Goal: Check status: Check status

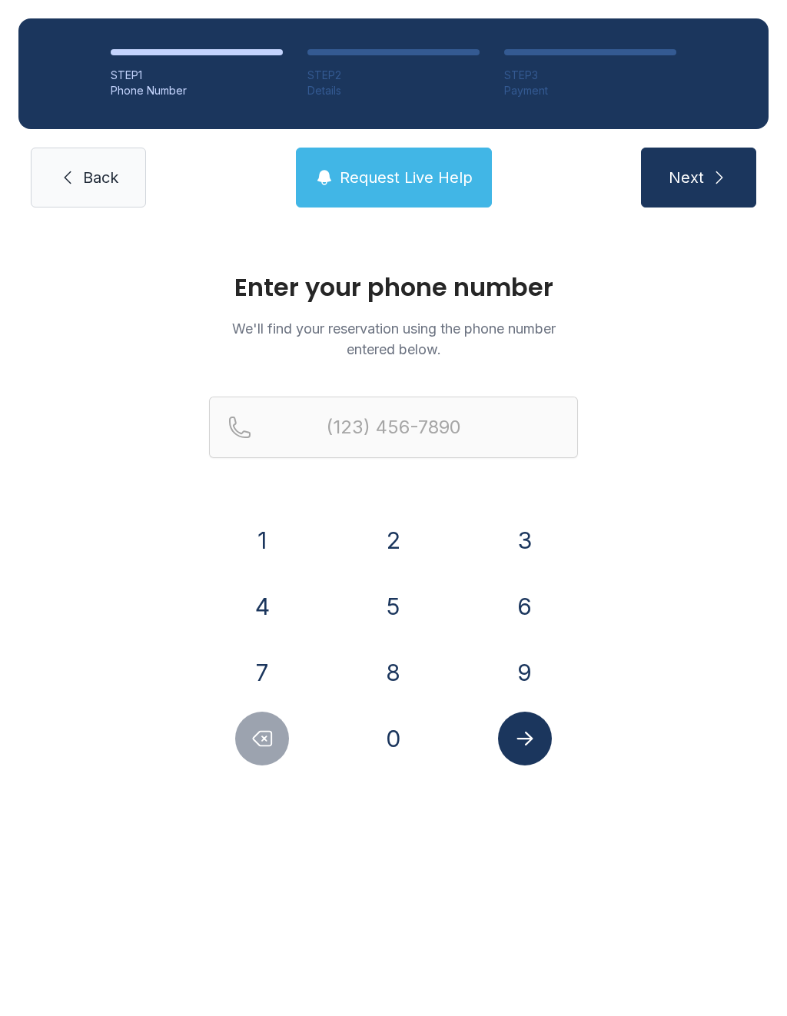
click at [274, 605] on button "4" at bounding box center [262, 606] width 54 height 54
click at [393, 729] on button "0" at bounding box center [393, 738] width 54 height 54
click at [270, 595] on button "4" at bounding box center [262, 606] width 54 height 54
click at [512, 524] on button "3" at bounding box center [525, 540] width 54 height 54
click at [522, 665] on button "9" at bounding box center [525, 672] width 54 height 54
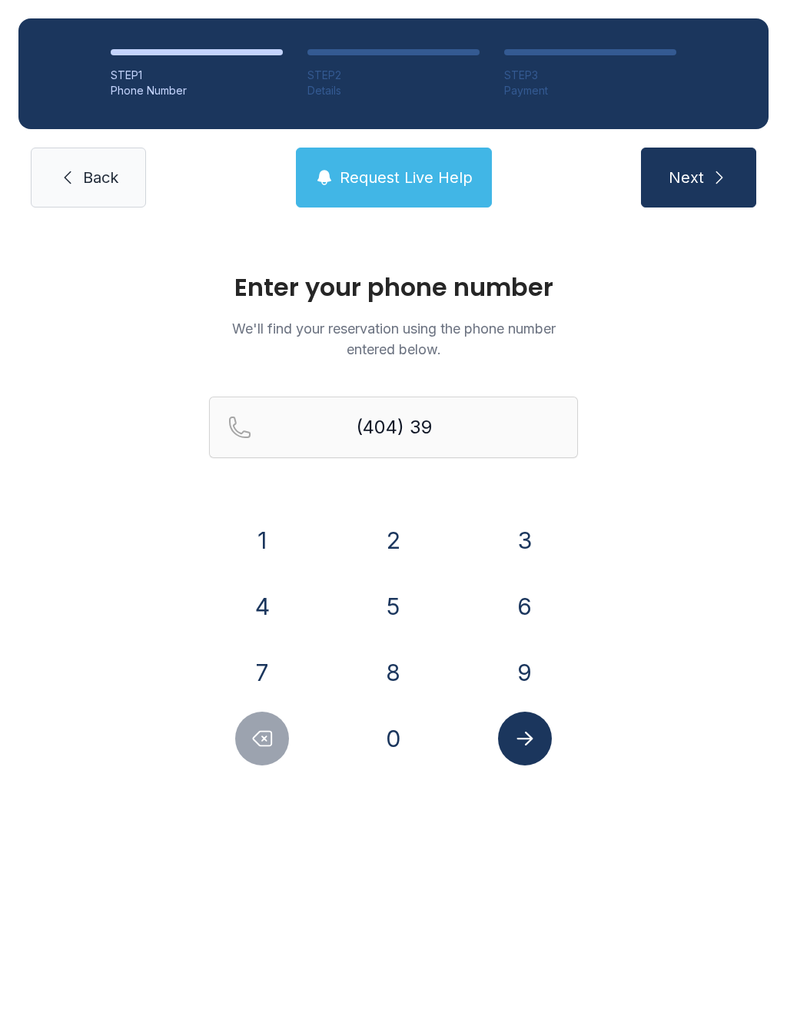
click at [272, 539] on button "1" at bounding box center [262, 540] width 54 height 54
click at [393, 727] on button "0" at bounding box center [393, 738] width 54 height 54
click at [270, 555] on button "1" at bounding box center [262, 540] width 54 height 54
click at [260, 674] on button "7" at bounding box center [262, 672] width 54 height 54
click at [256, 545] on button "1" at bounding box center [262, 540] width 54 height 54
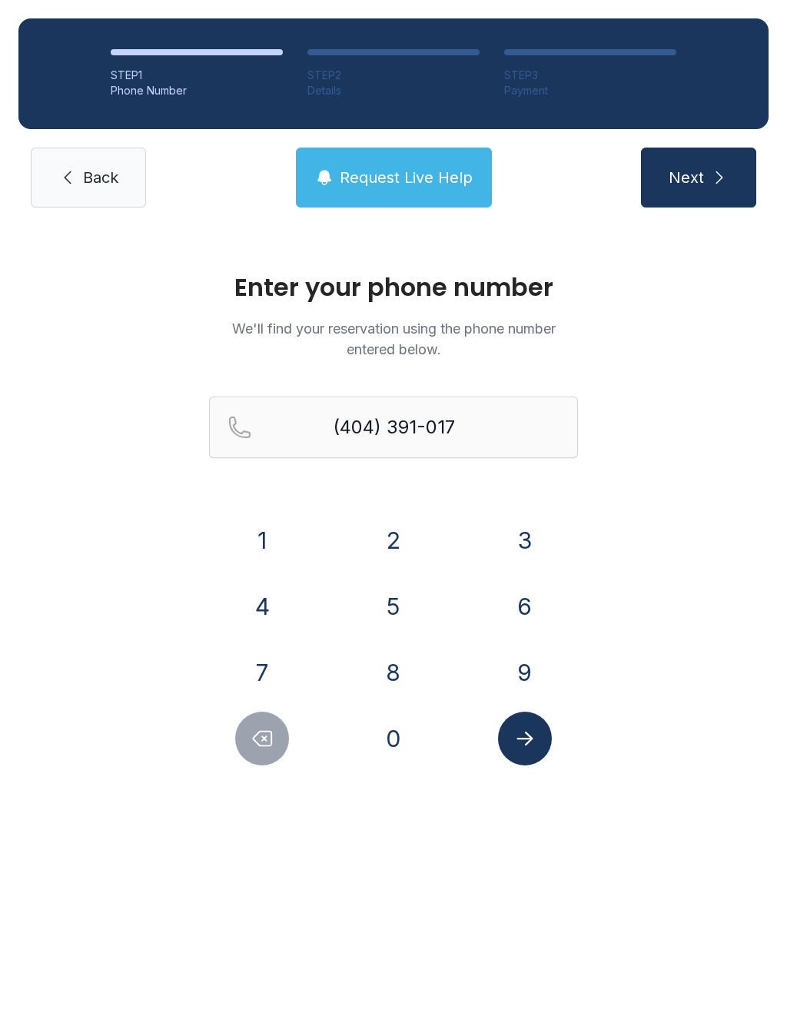
type input "[PHONE_NUMBER]"
click at [529, 753] on button "Submit lookup form" at bounding box center [525, 738] width 54 height 54
